Goal: Check status: Check status

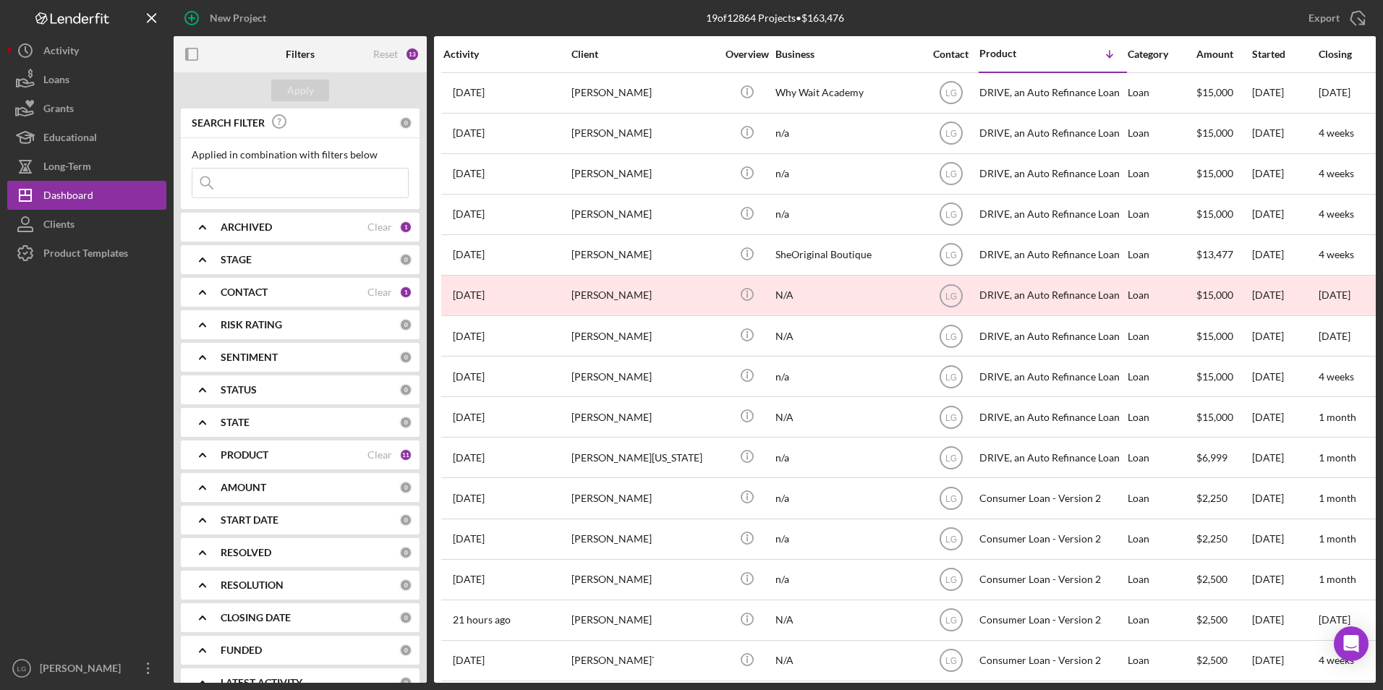
scroll to position [179, 0]
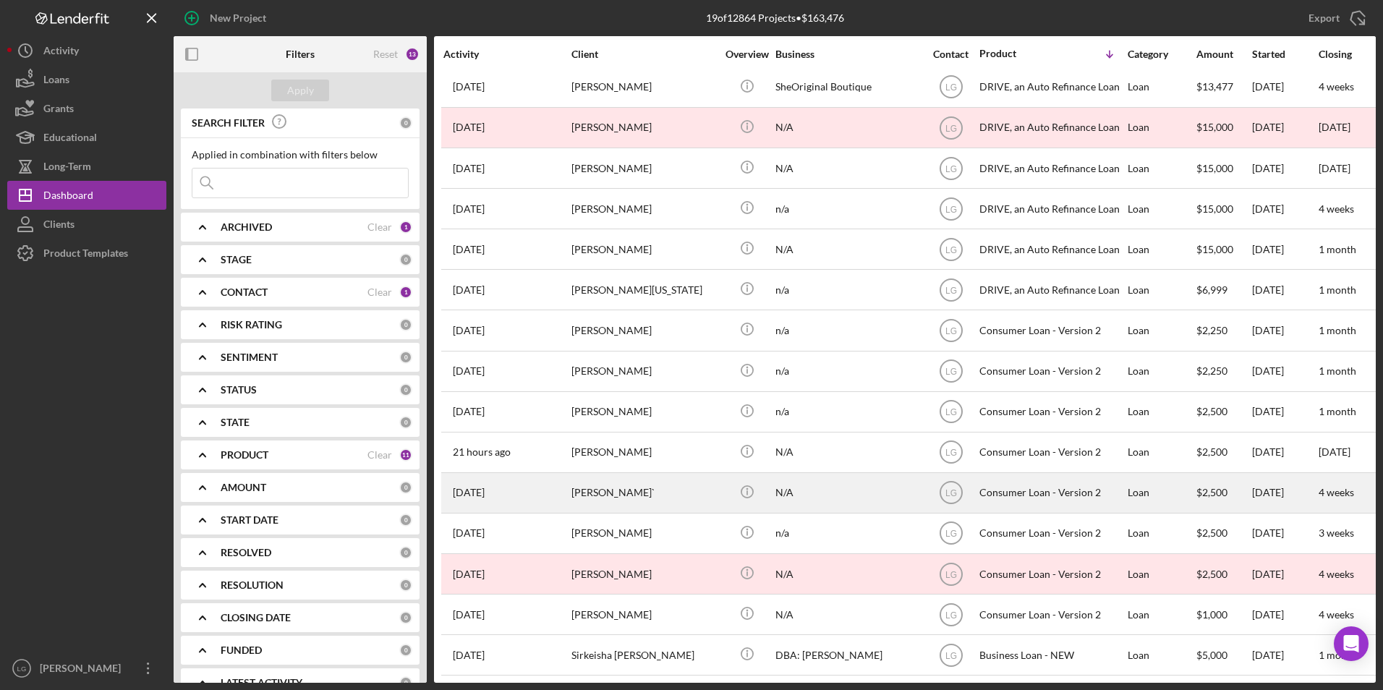
click at [596, 492] on div "[PERSON_NAME]`" at bounding box center [644, 493] width 145 height 38
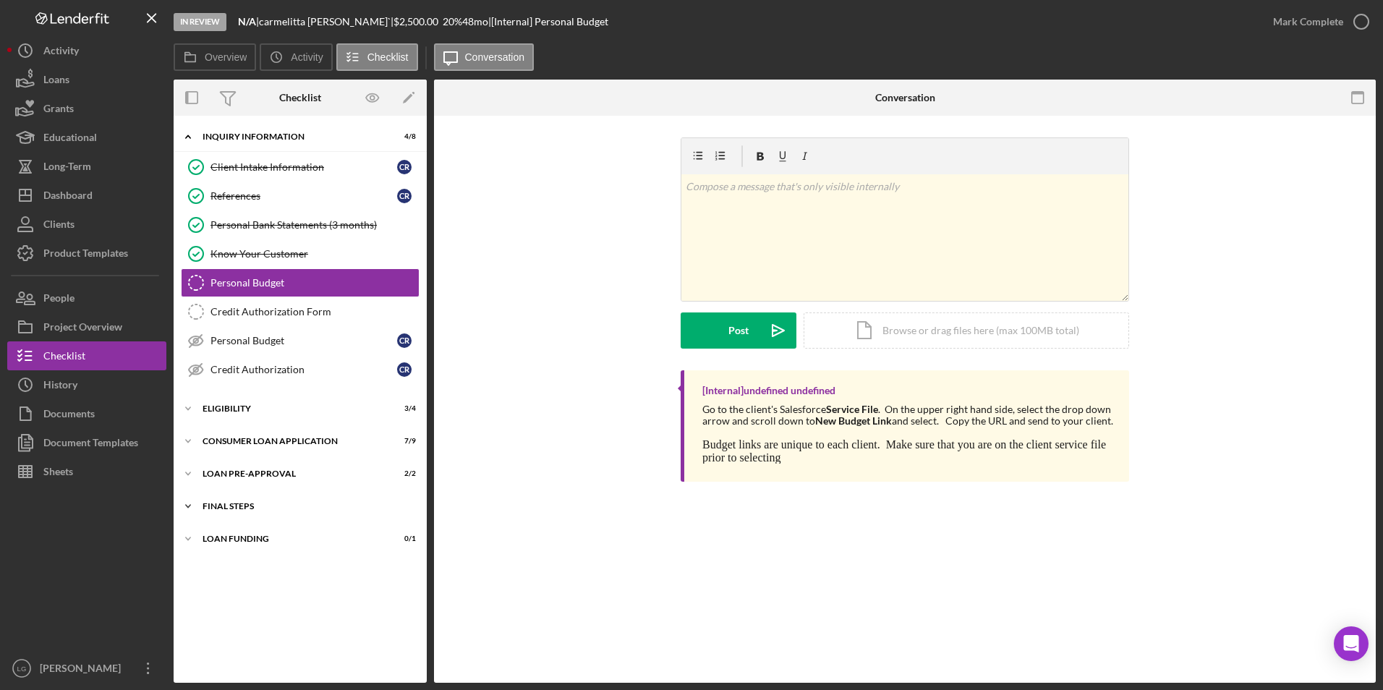
click at [239, 501] on div "Icon/Expander FINAL STEPS 6 / 10" at bounding box center [300, 506] width 253 height 29
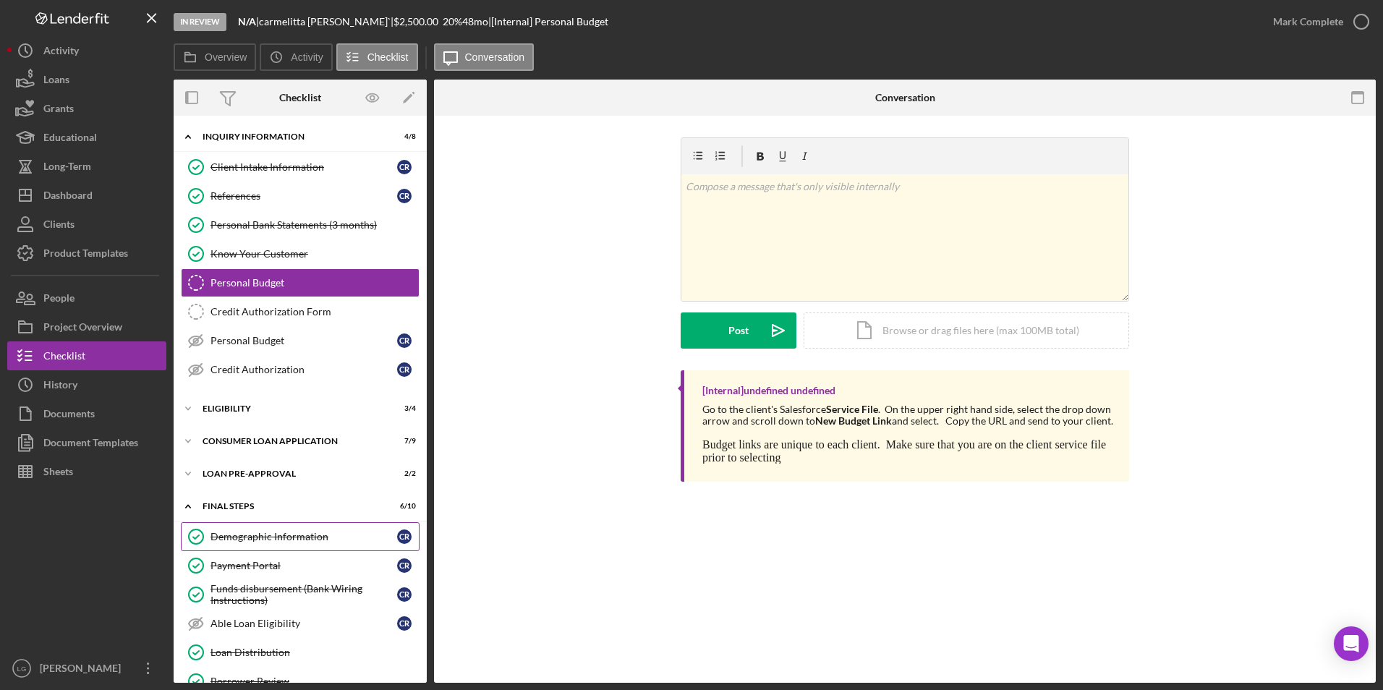
scroll to position [176, 0]
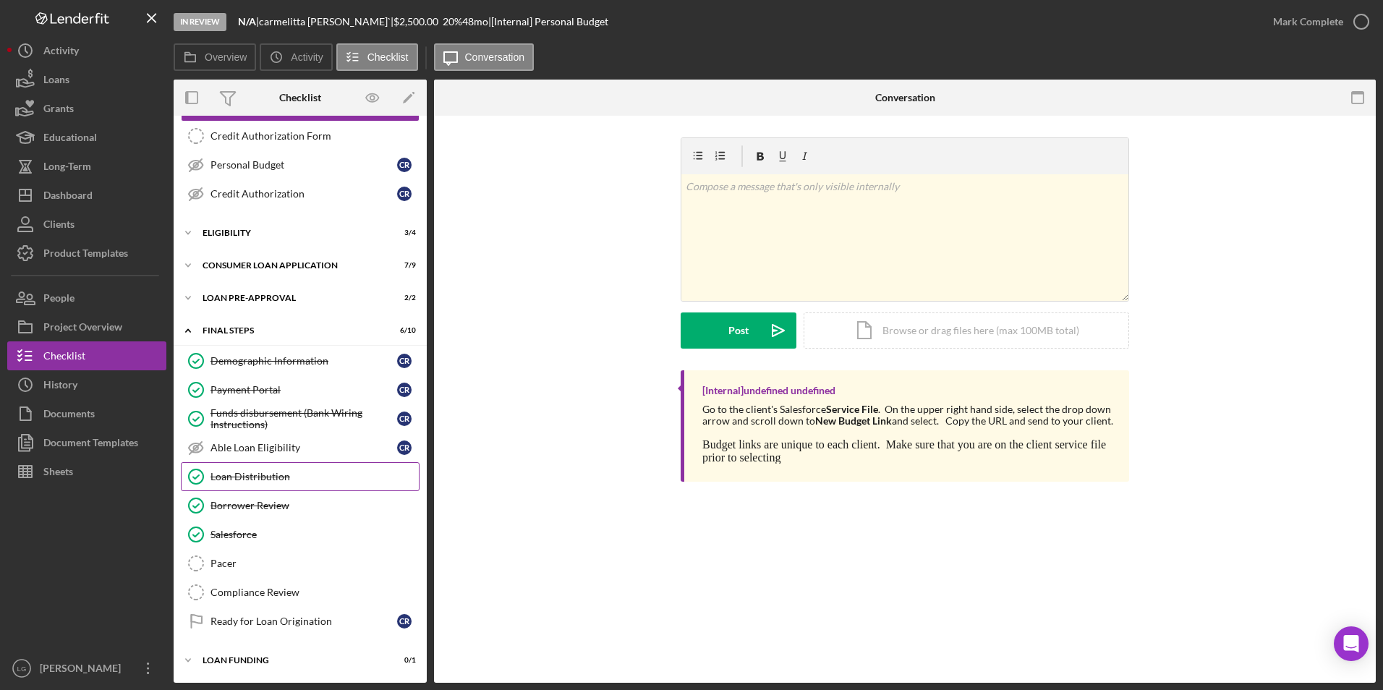
click at [260, 482] on div "Loan Distribution" at bounding box center [315, 477] width 208 height 12
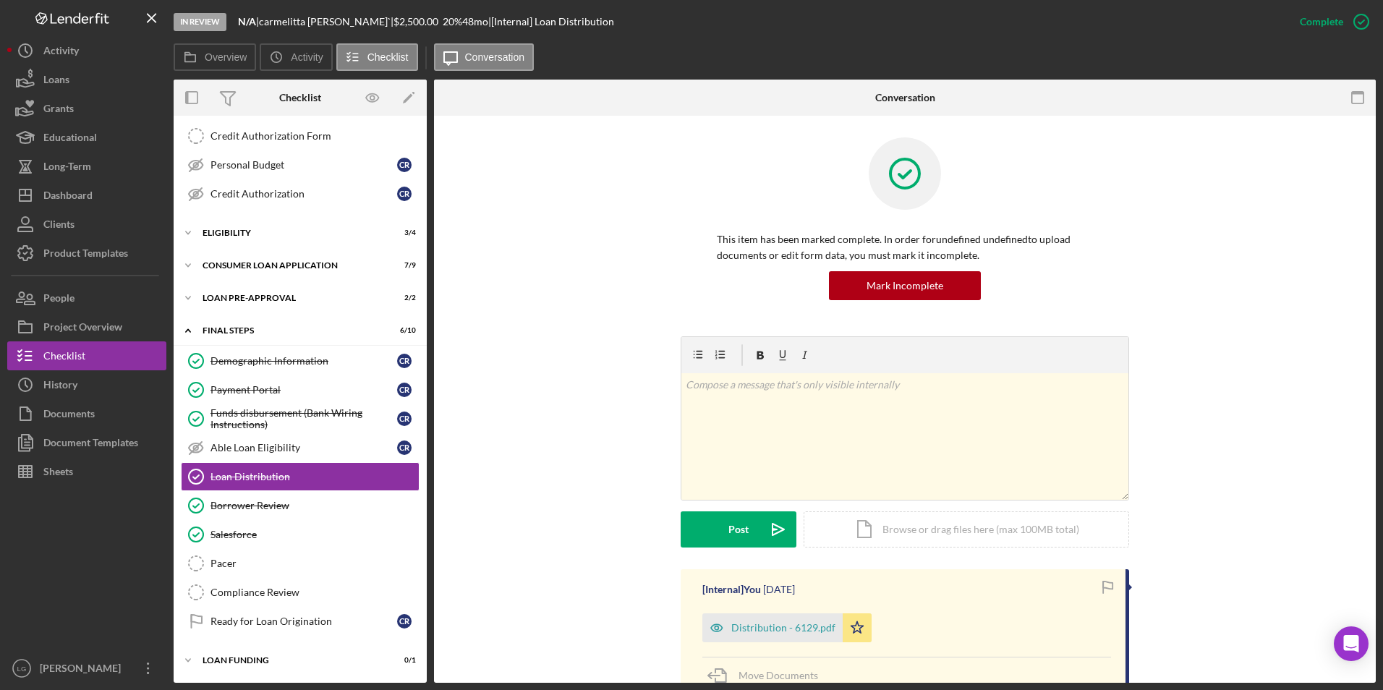
scroll to position [217, 0]
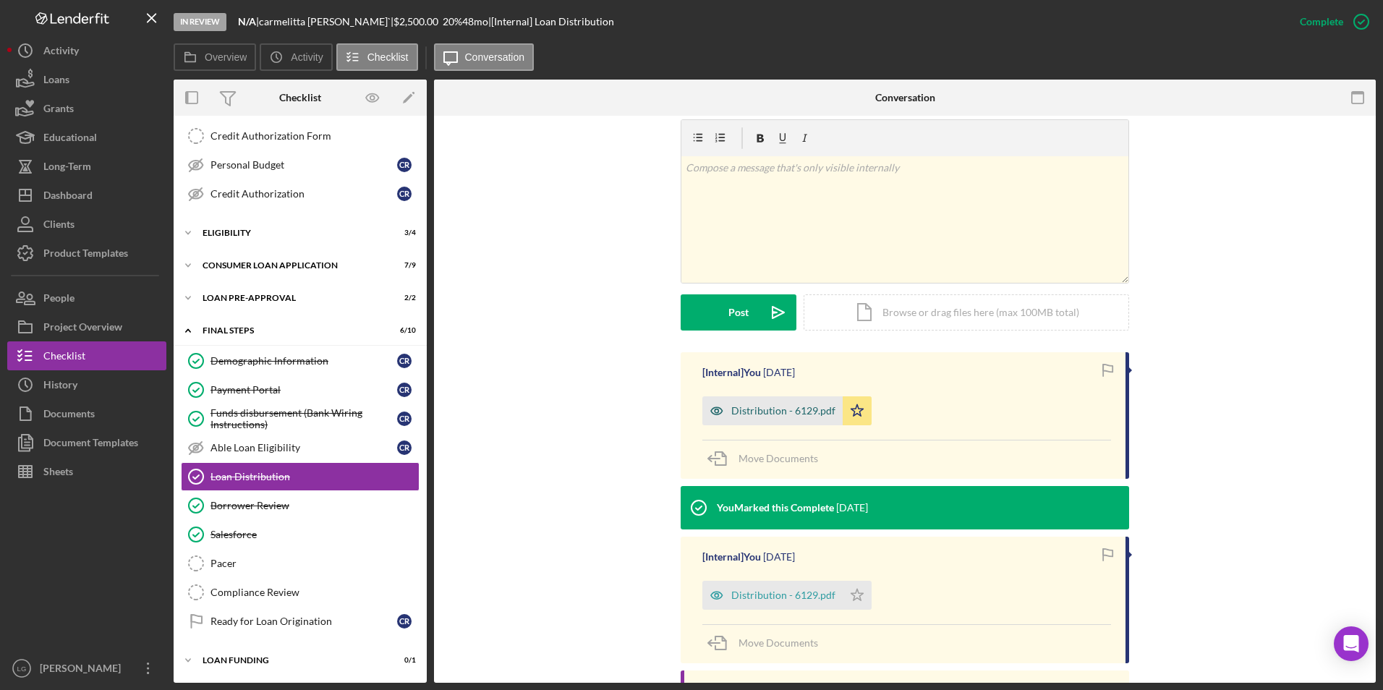
click at [760, 417] on div "Distribution - 6129.pdf" at bounding box center [772, 410] width 140 height 29
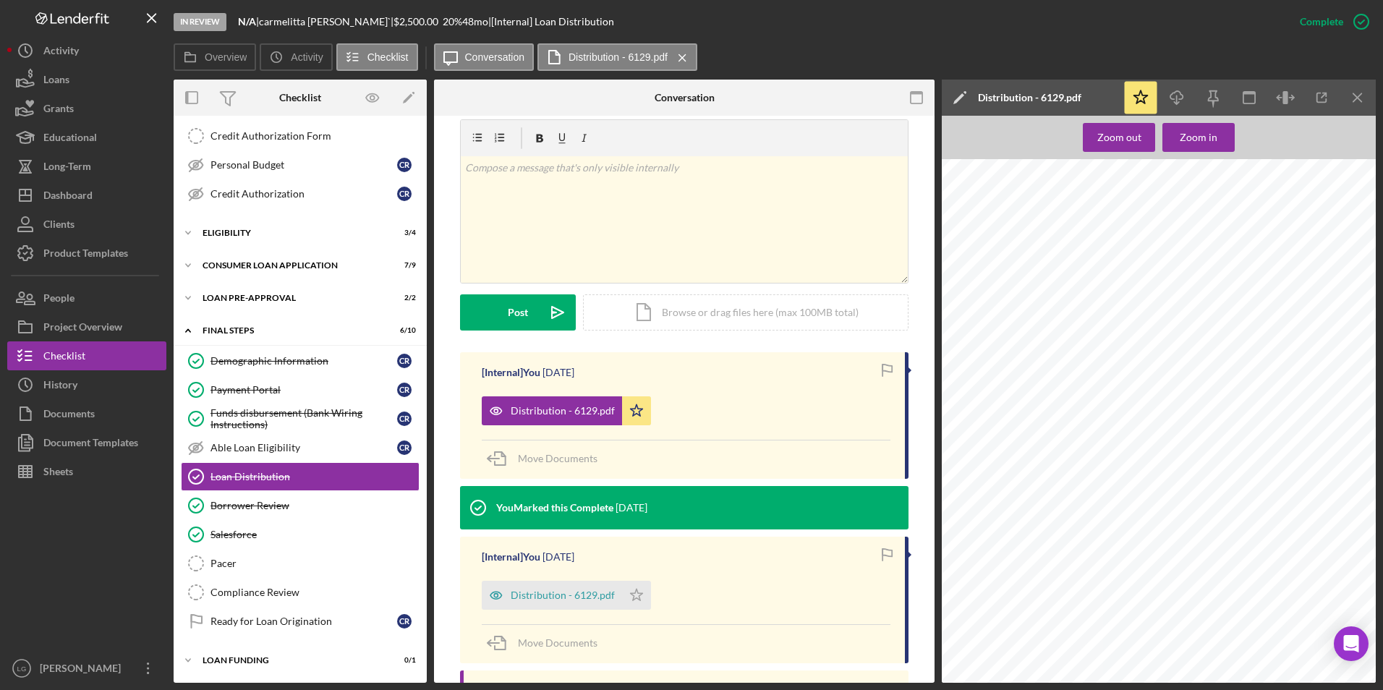
scroll to position [651, 0]
click at [540, 603] on div "Distribution - 6129.pdf" at bounding box center [552, 595] width 140 height 29
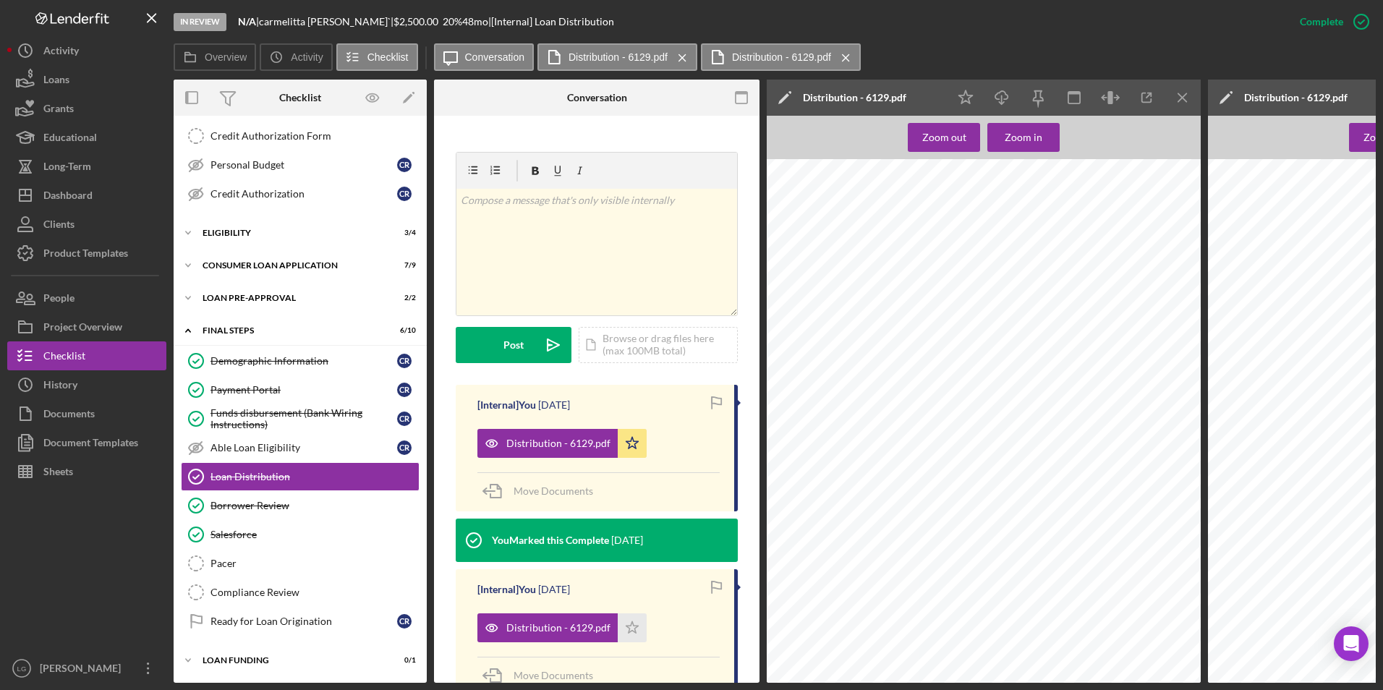
scroll to position [723, 0]
drag, startPoint x: 82, startPoint y: 185, endPoint x: 133, endPoint y: 177, distance: 51.3
click at [82, 185] on div "Dashboard" at bounding box center [67, 197] width 49 height 33
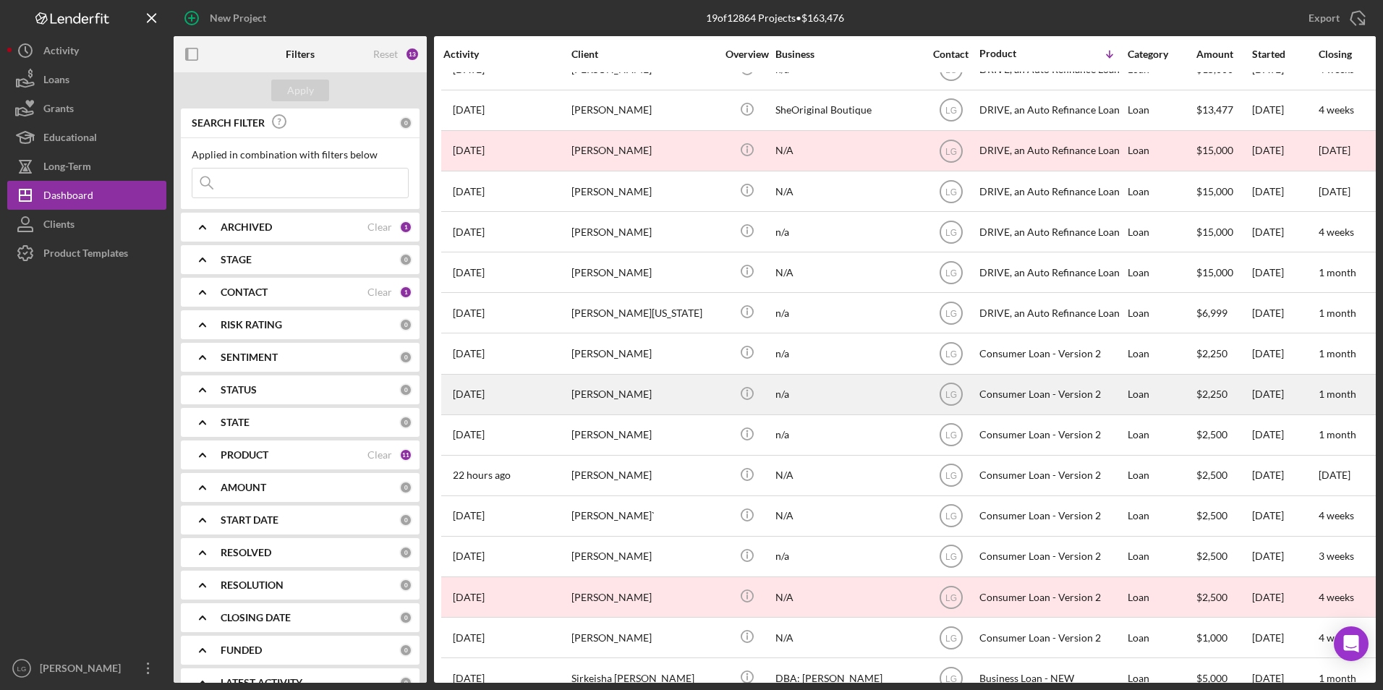
scroll to position [179, 0]
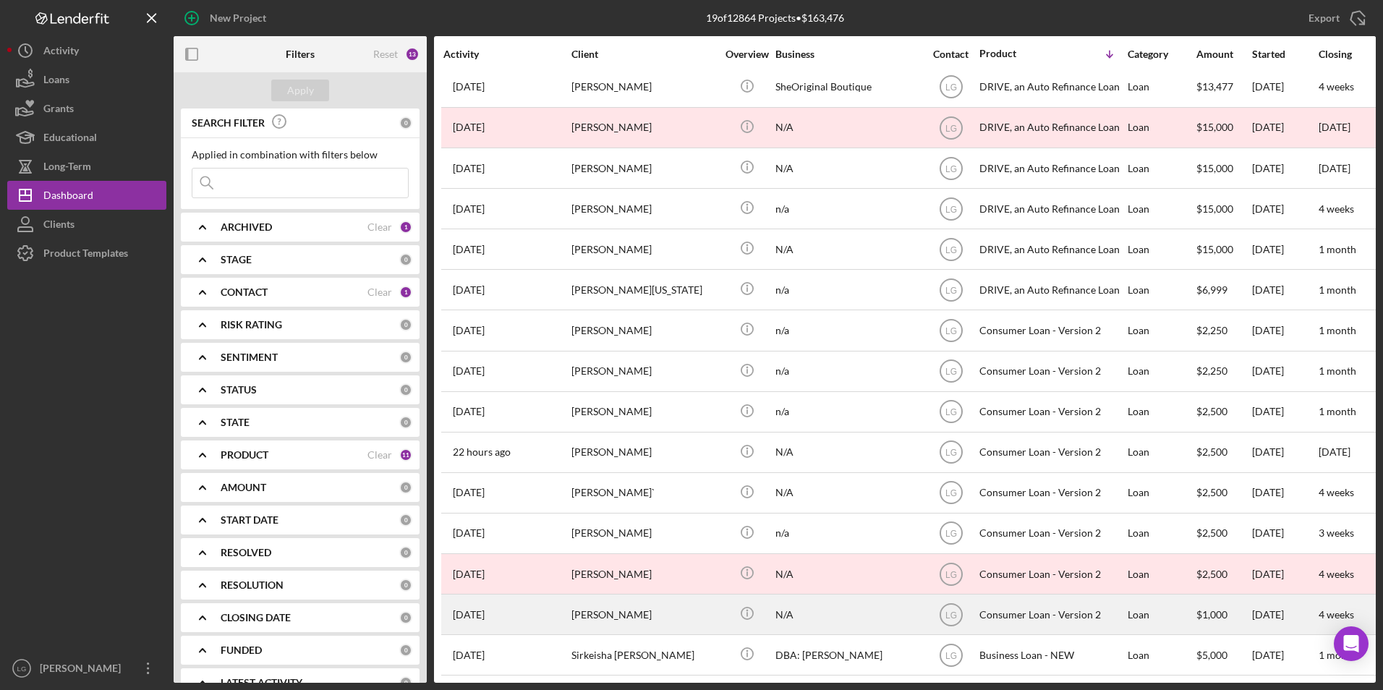
click at [624, 603] on div "[PERSON_NAME]" at bounding box center [644, 614] width 145 height 38
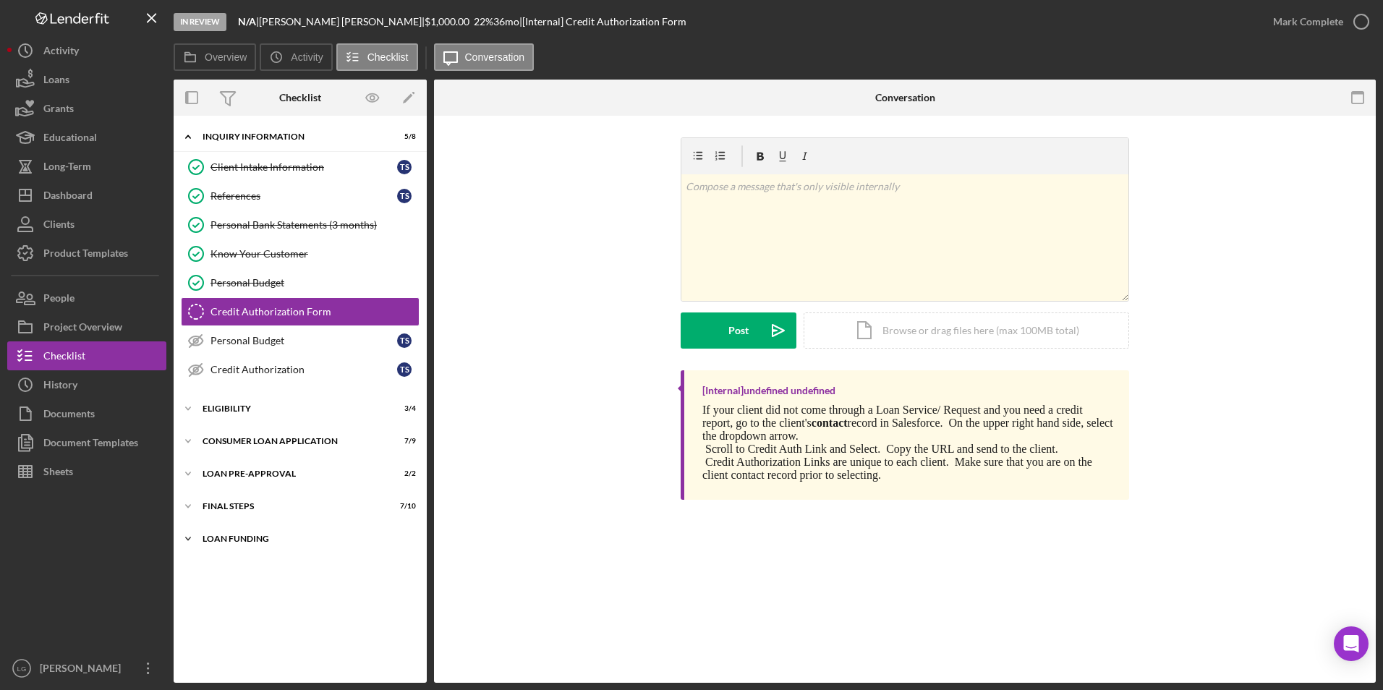
click at [210, 542] on div "Loan Funding" at bounding box center [306, 539] width 206 height 9
click at [212, 511] on div "Icon/Expander FINAL STEPS 7 / 10" at bounding box center [300, 506] width 253 height 29
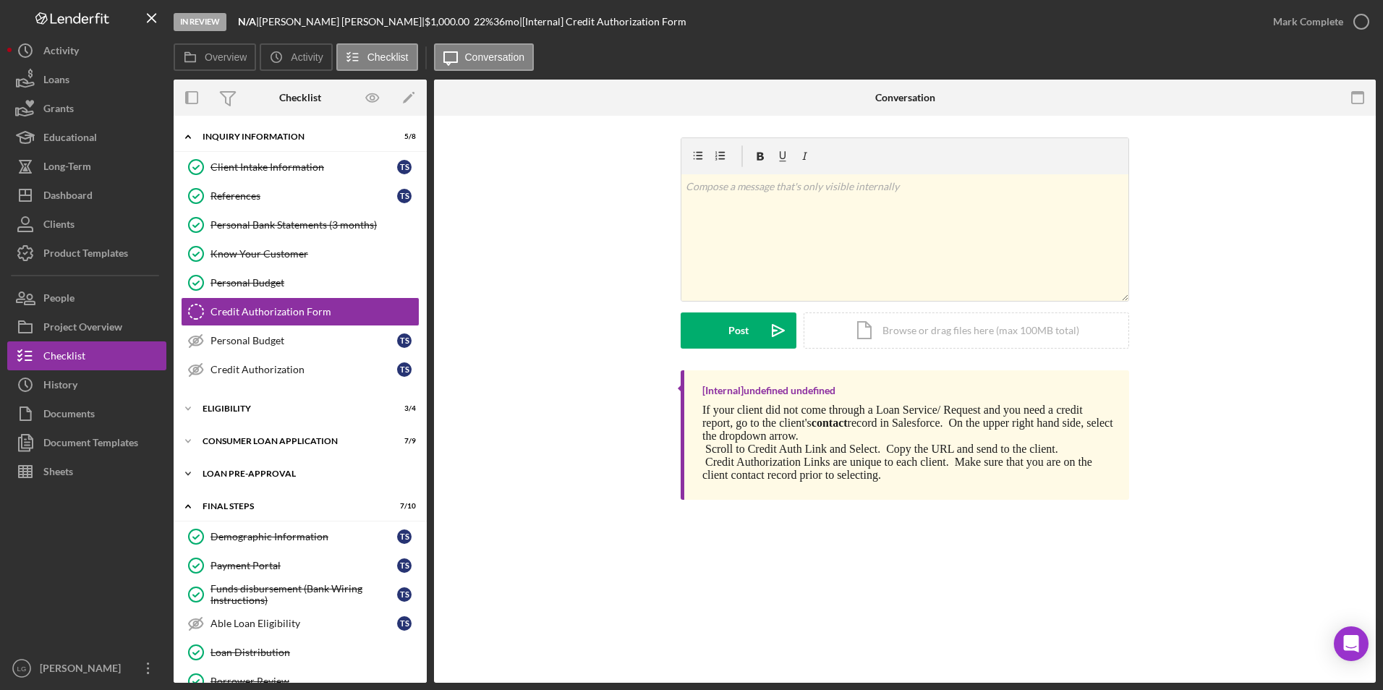
click at [216, 473] on div "Loan Pre-Approval" at bounding box center [306, 474] width 206 height 9
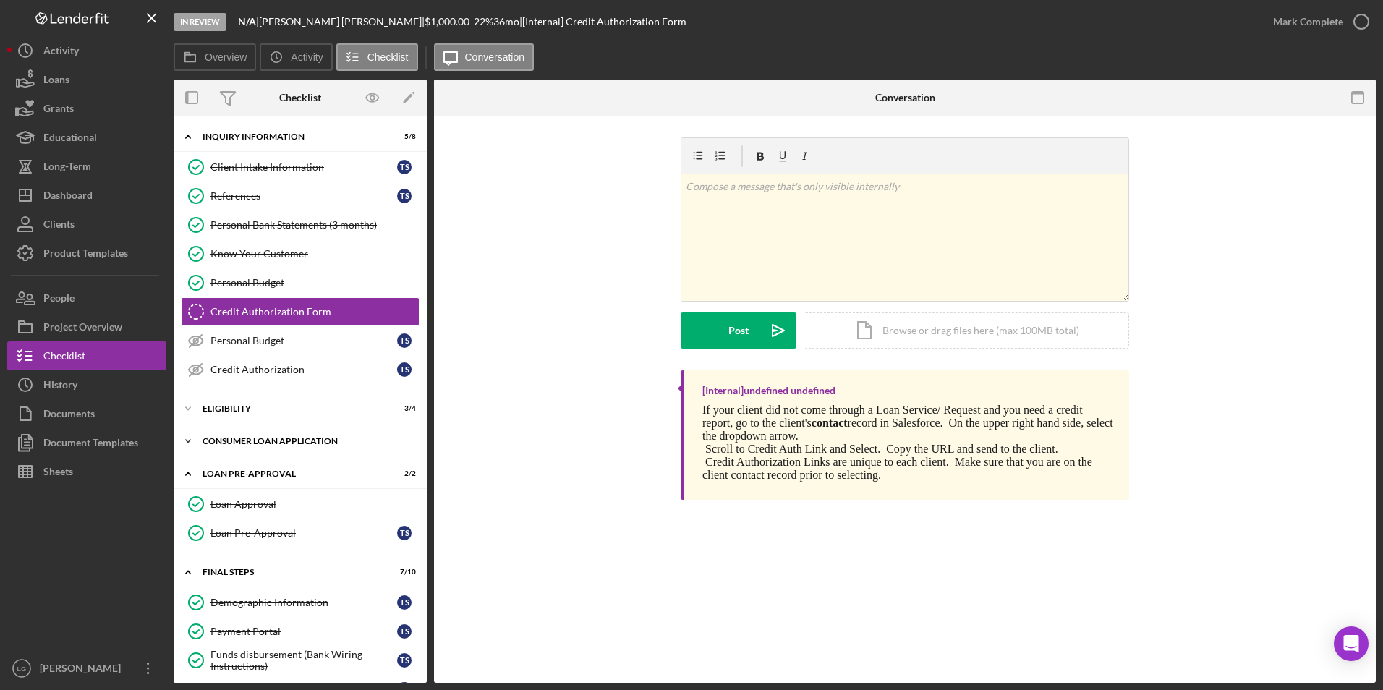
click at [226, 436] on div "Icon/Expander Consumer Loan Application 7 / 9" at bounding box center [300, 441] width 253 height 29
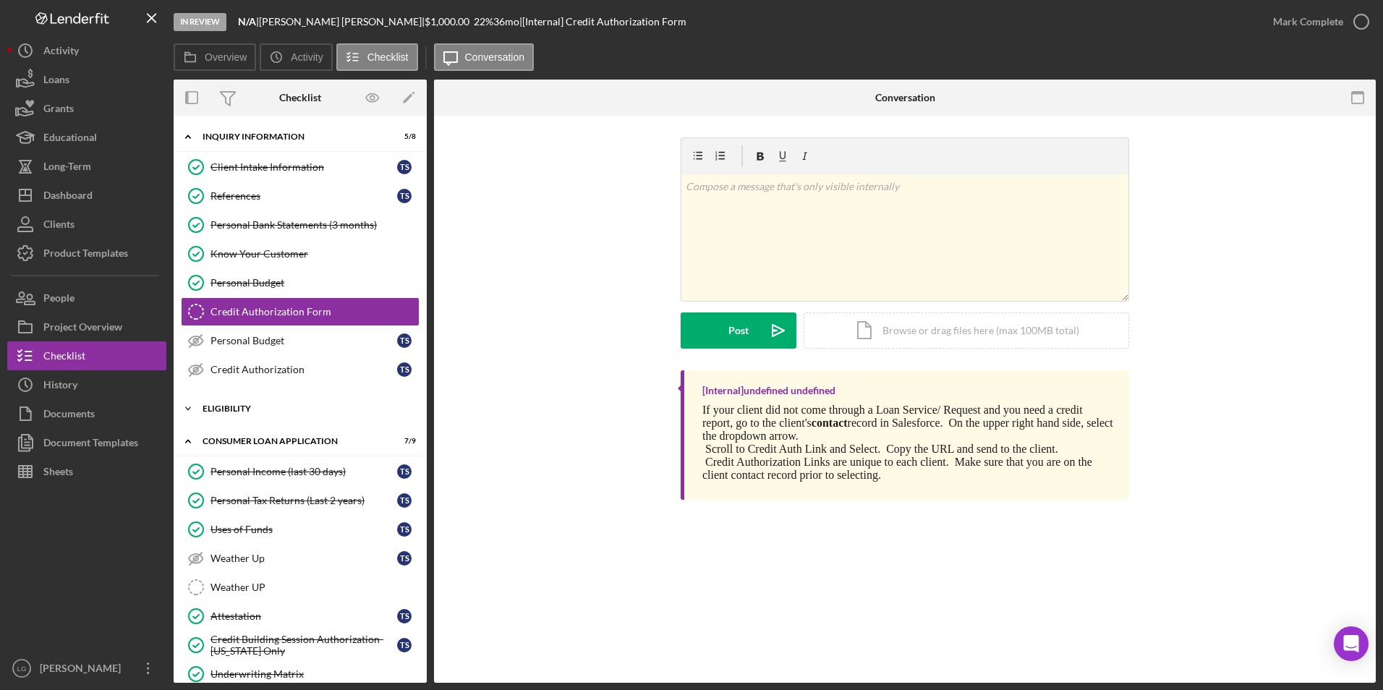
click at [232, 412] on div "Eligibility" at bounding box center [306, 408] width 206 height 9
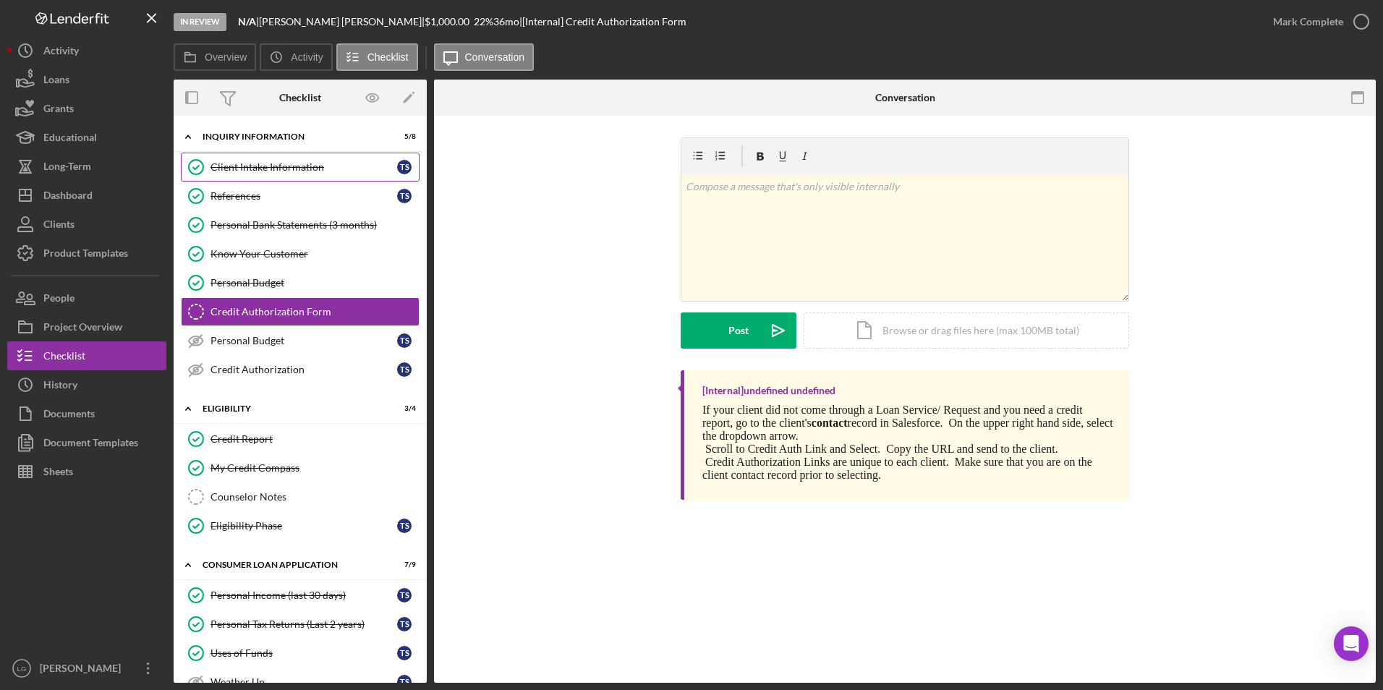
click at [317, 178] on link "Client Intake Information Client Intake Information T S" at bounding box center [300, 167] width 239 height 29
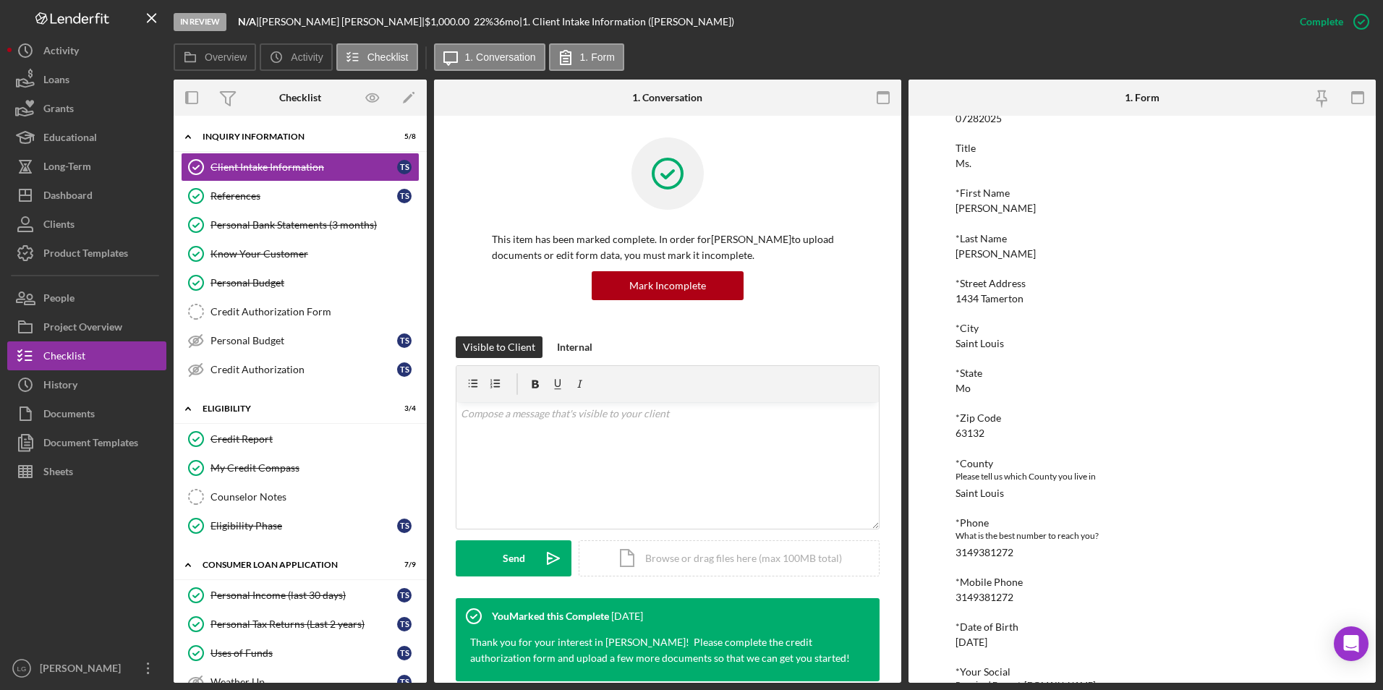
scroll to position [289, 0]
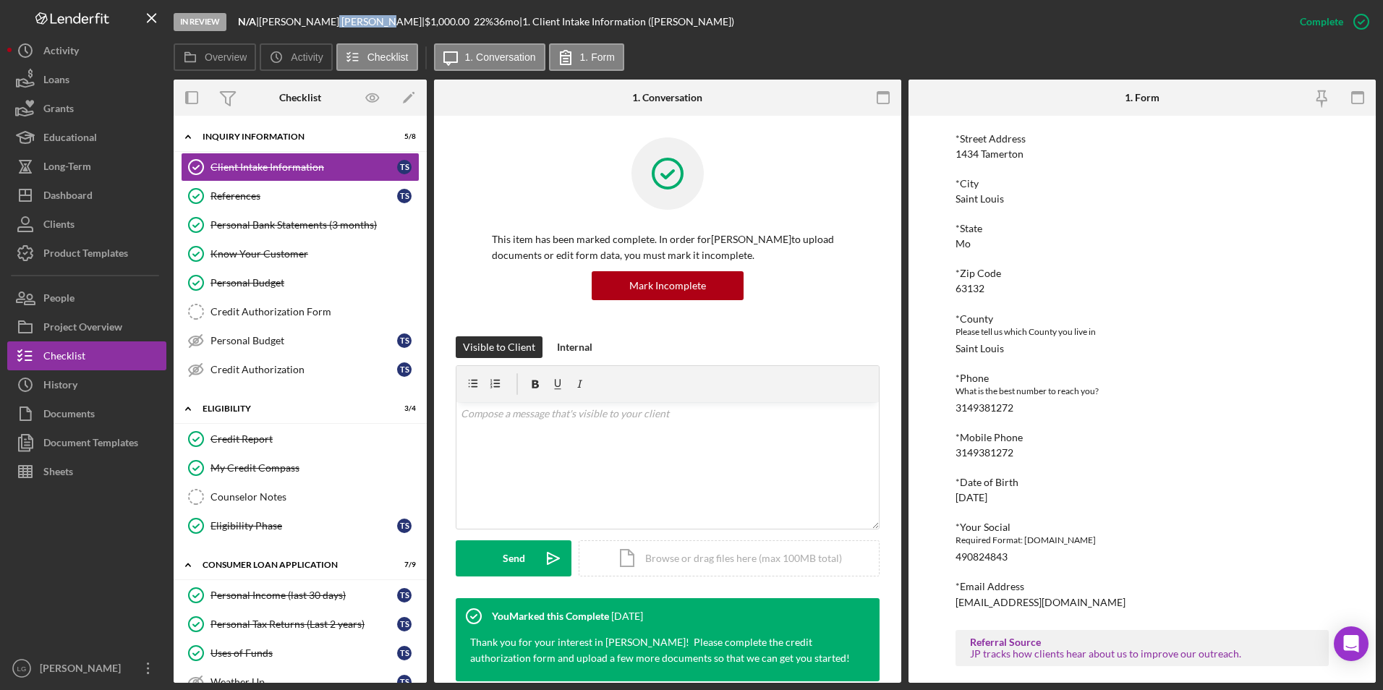
drag, startPoint x: 342, startPoint y: 26, endPoint x: 300, endPoint y: 21, distance: 43.0
click at [300, 21] on div "[PERSON_NAME] |" at bounding box center [342, 22] width 166 height 12
drag, startPoint x: 300, startPoint y: 21, endPoint x: 307, endPoint y: 22, distance: 7.3
copy div "[PERSON_NAME]"
